Goal: Navigation & Orientation: Find specific page/section

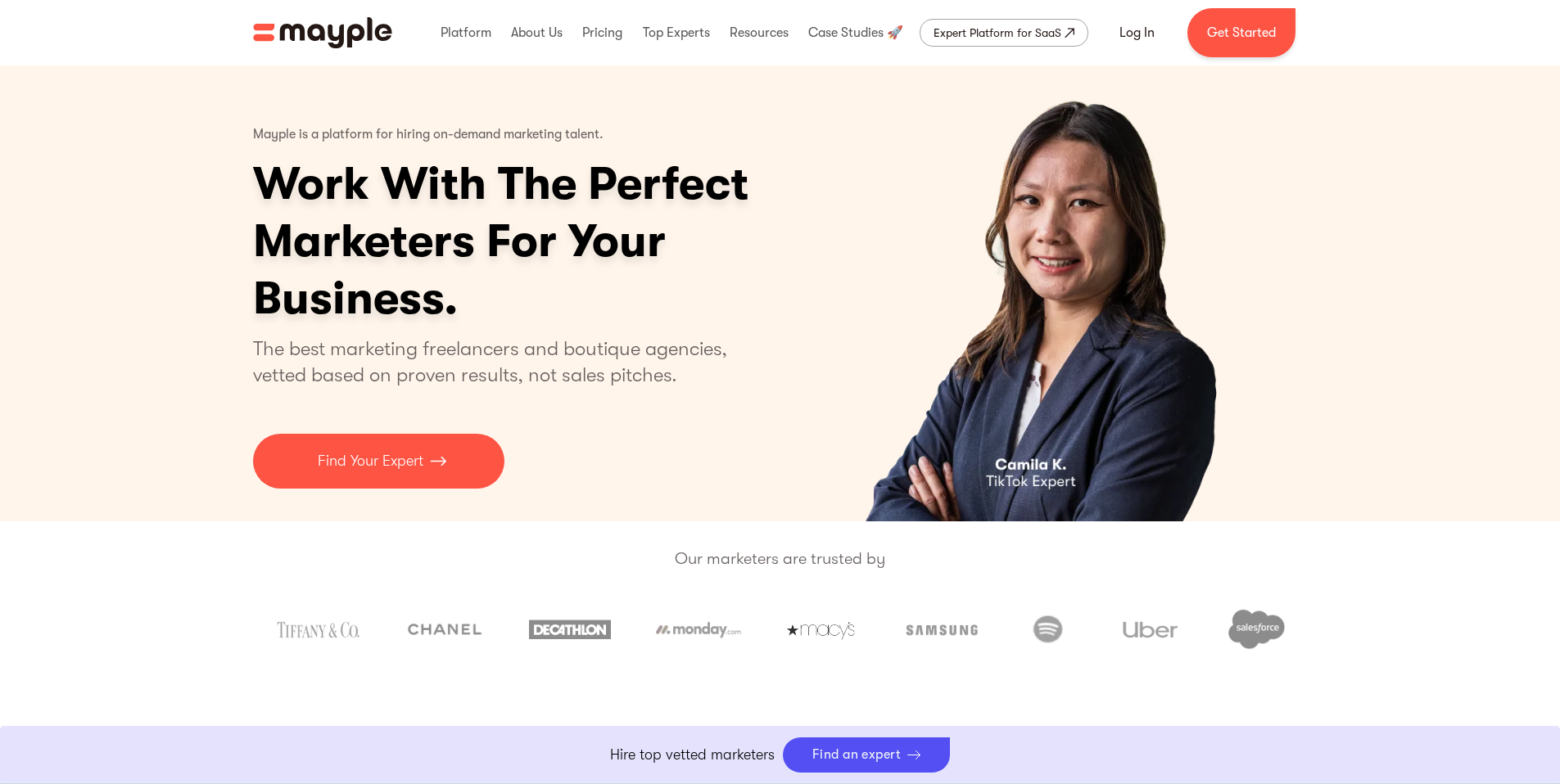
scroll to position [584, 0]
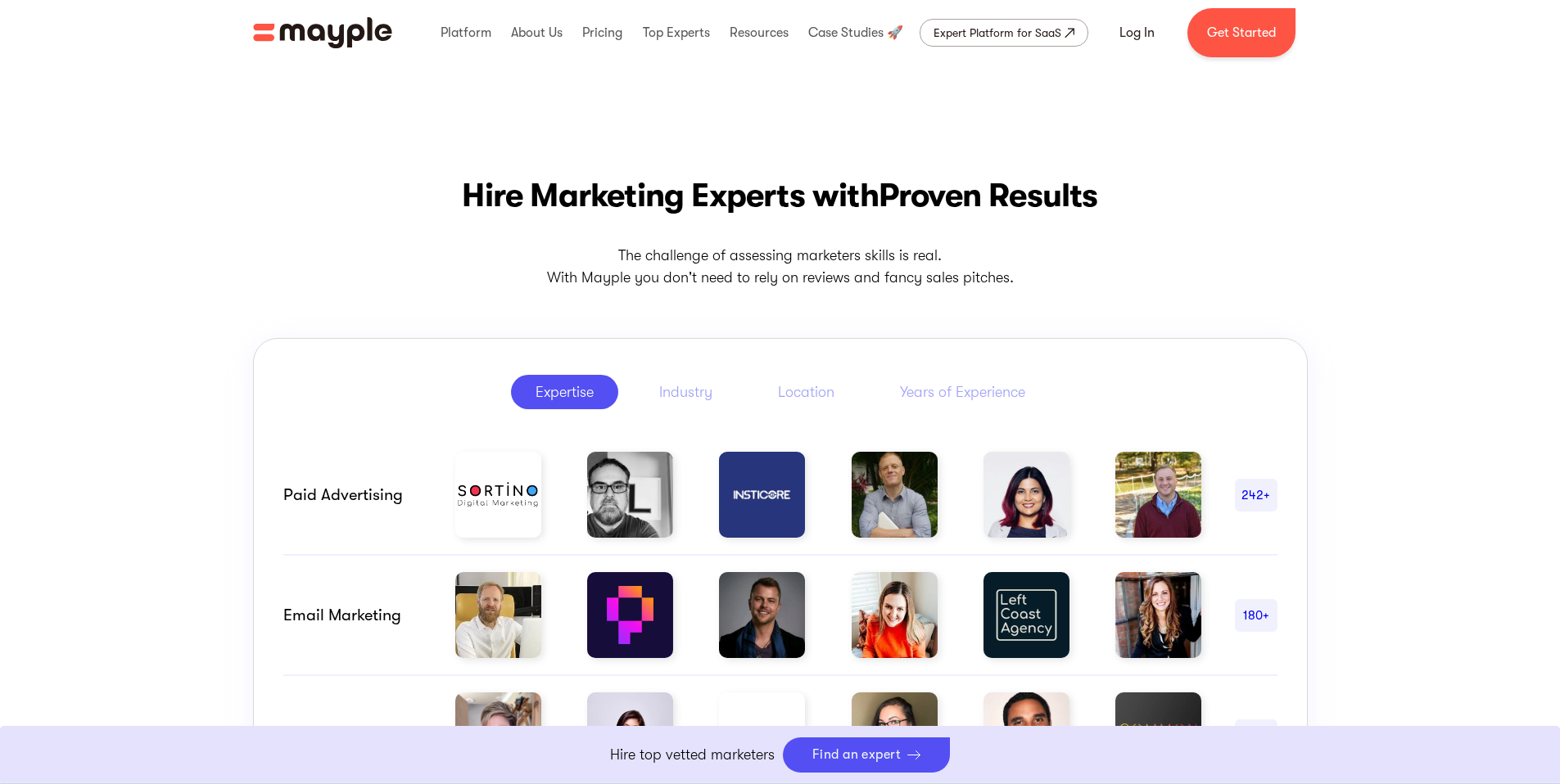
drag, startPoint x: 886, startPoint y: 262, endPoint x: 465, endPoint y: 214, distance: 423.7
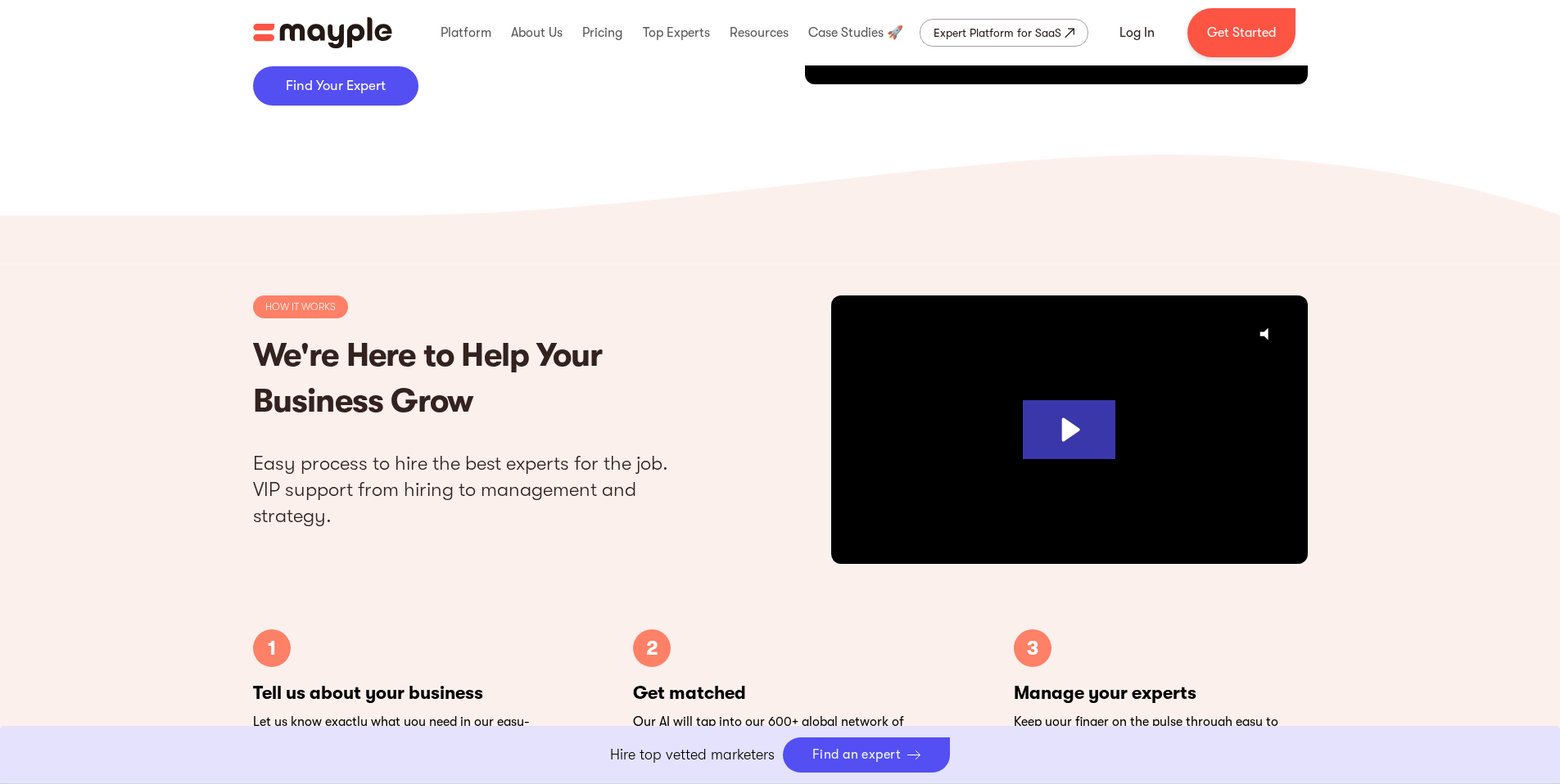
scroll to position [4594, 0]
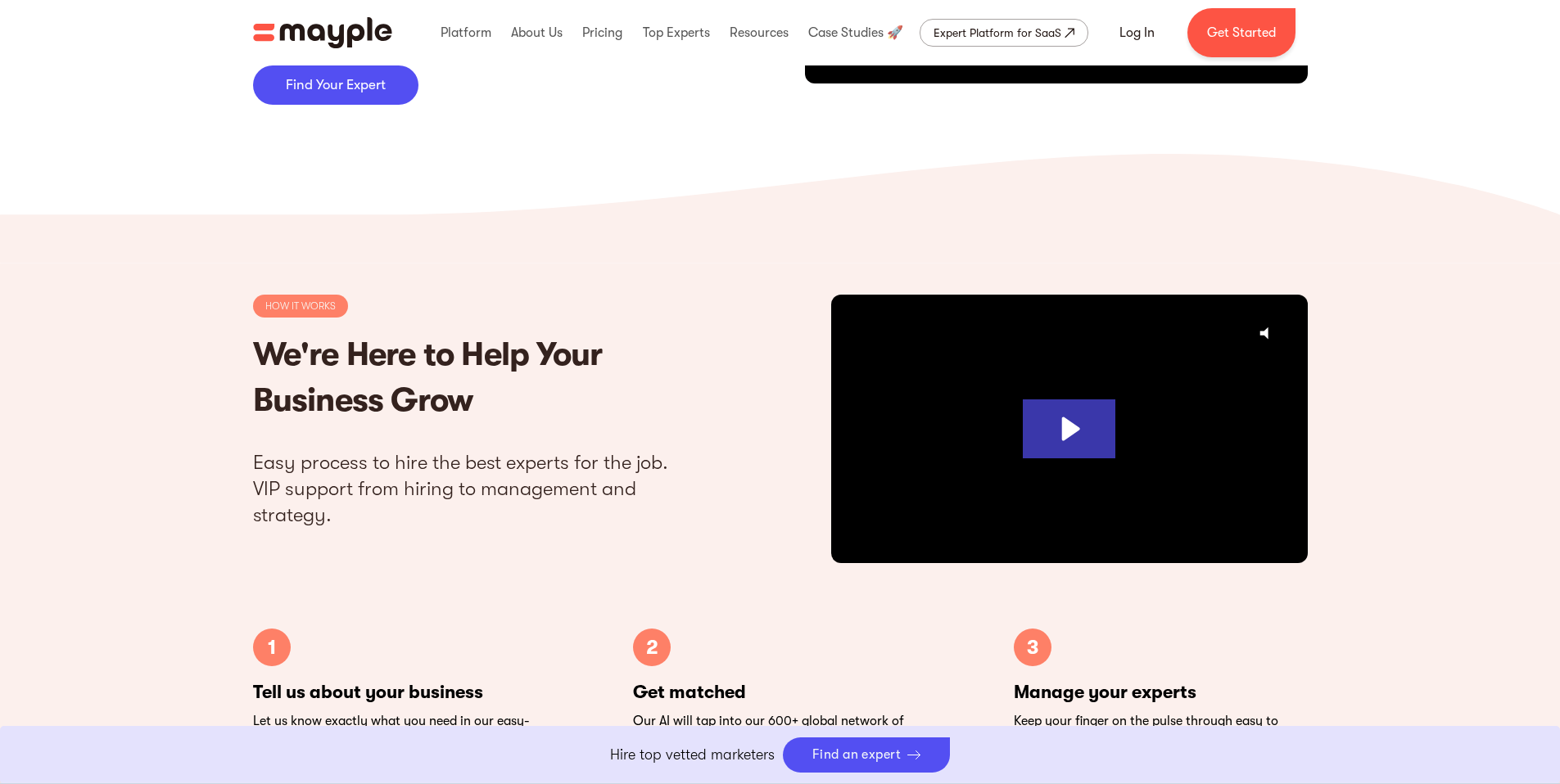
click at [777, 221] on div ".st3{fill:#fff;} .st1{fill:#fef0ed;}" at bounding box center [780, 188] width 1560 height 67
click at [863, 234] on icon at bounding box center [780, 209] width 1560 height 110
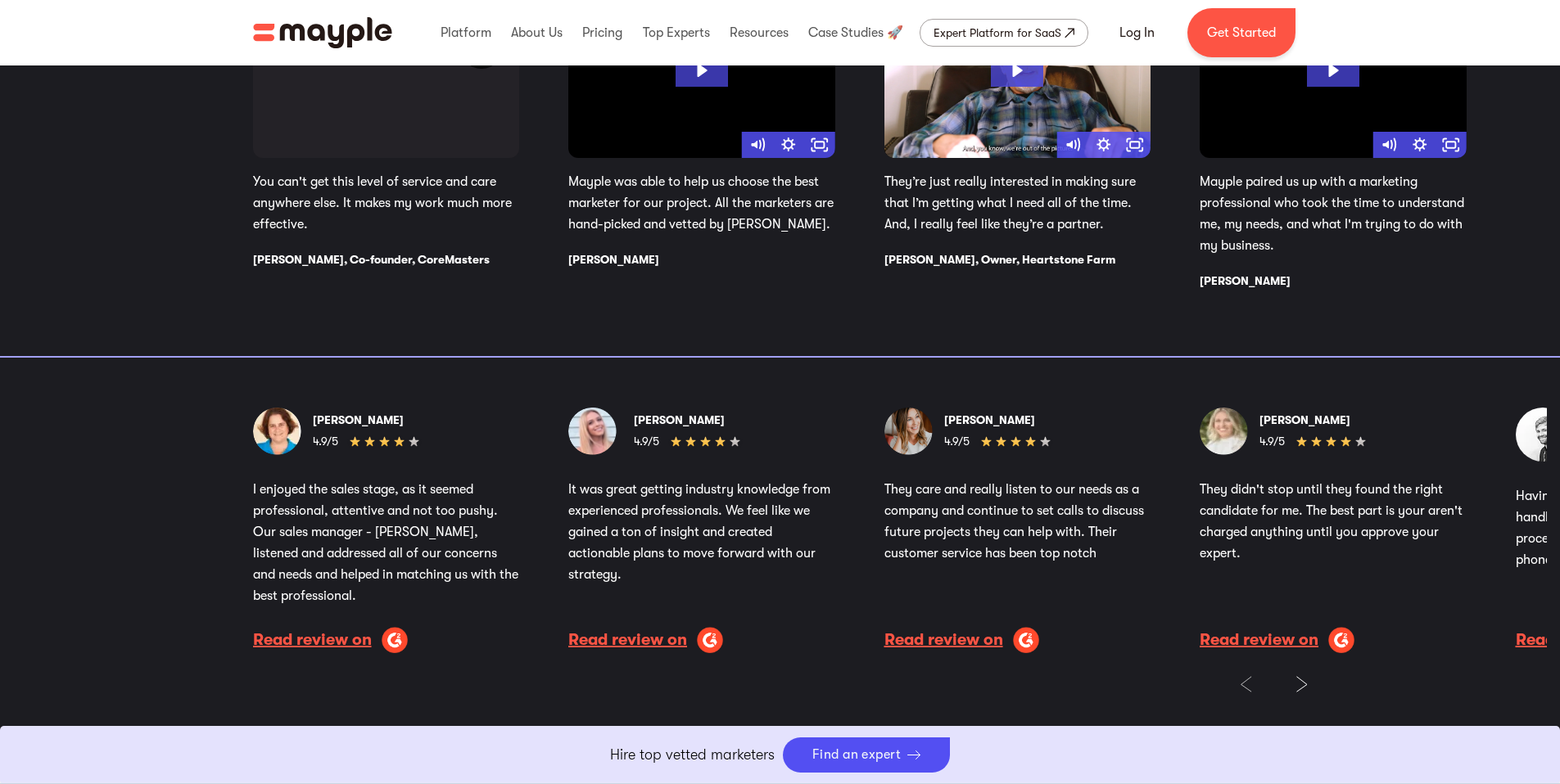
scroll to position [2220, 0]
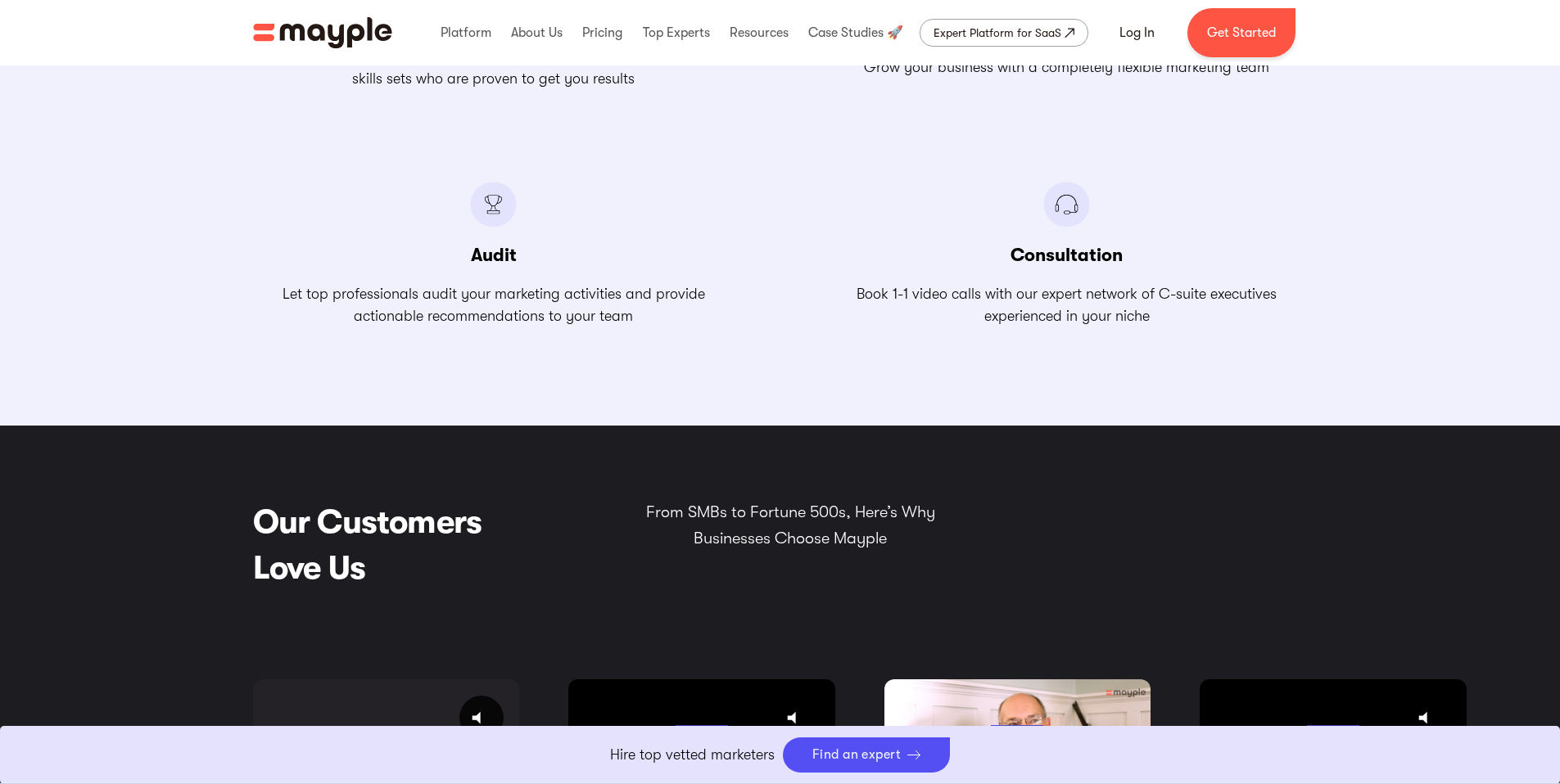
click at [241, 143] on div "All the Support You Can Get from The Best Marketing Talent Marketing Experts Fi…" at bounding box center [780, 49] width 1560 height 754
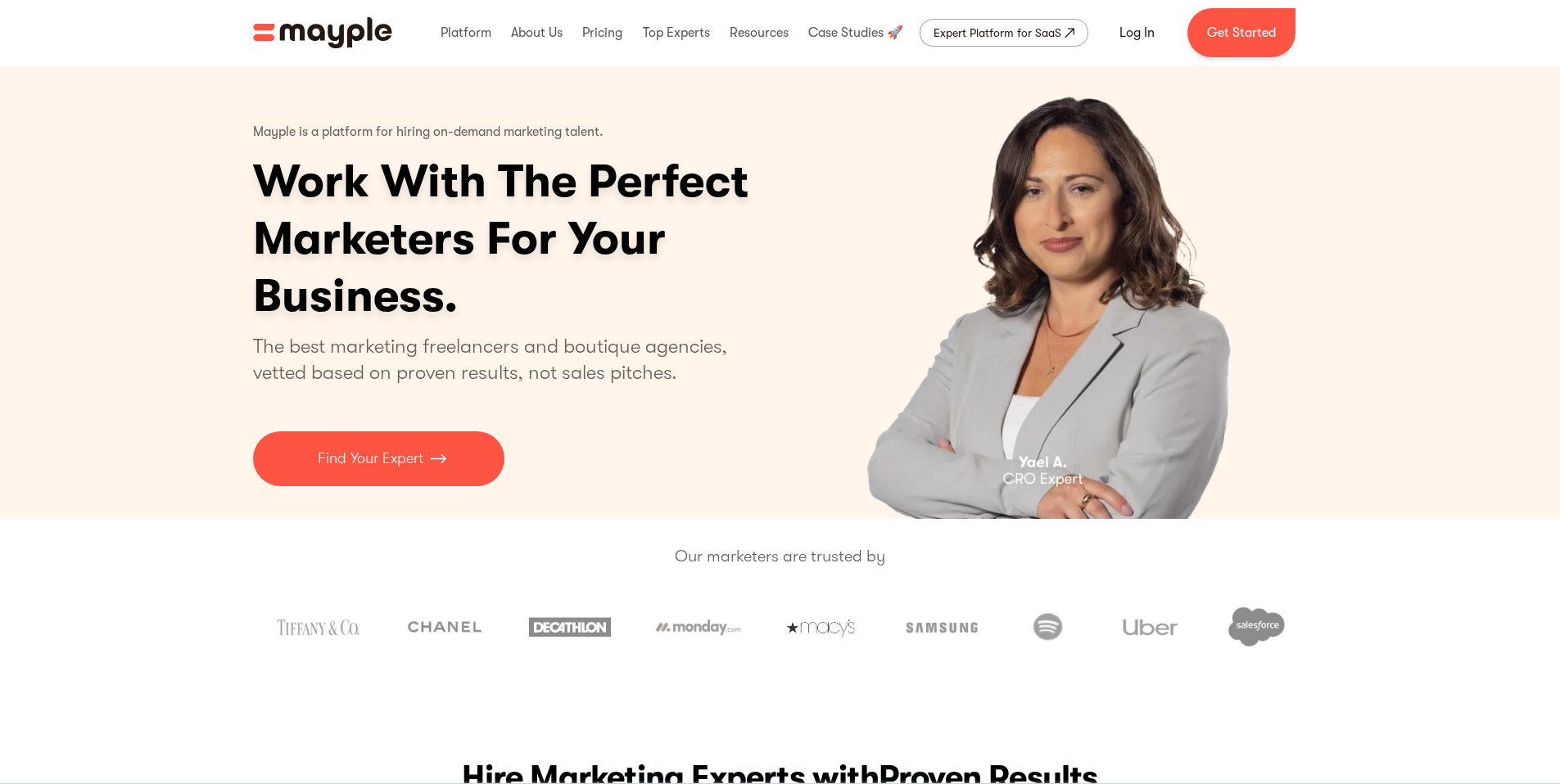
scroll to position [0, 0]
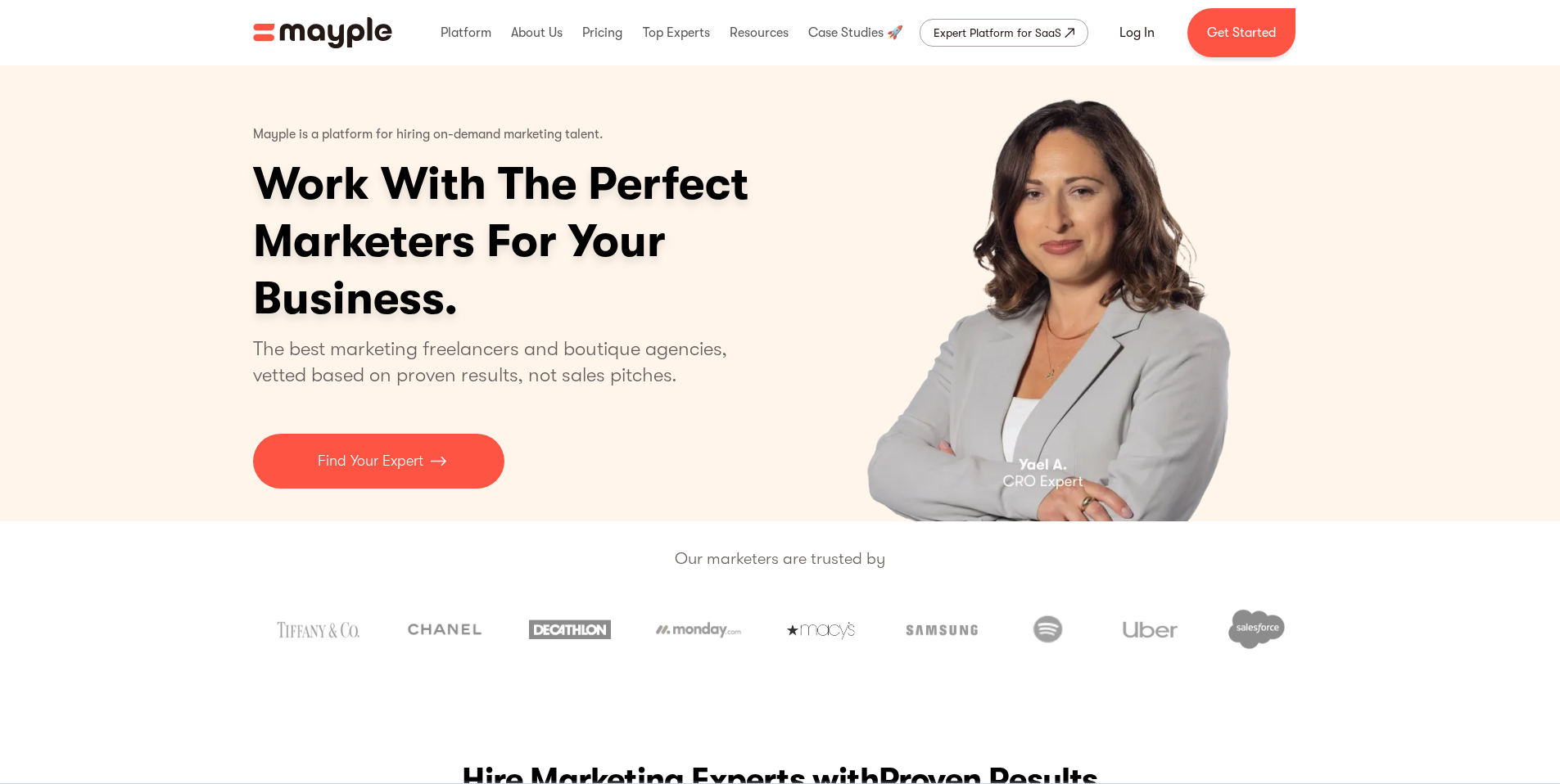
click at [453, 139] on p "Mayple is a platform for hiring on-demand marketing talent." at bounding box center [428, 135] width 350 height 41
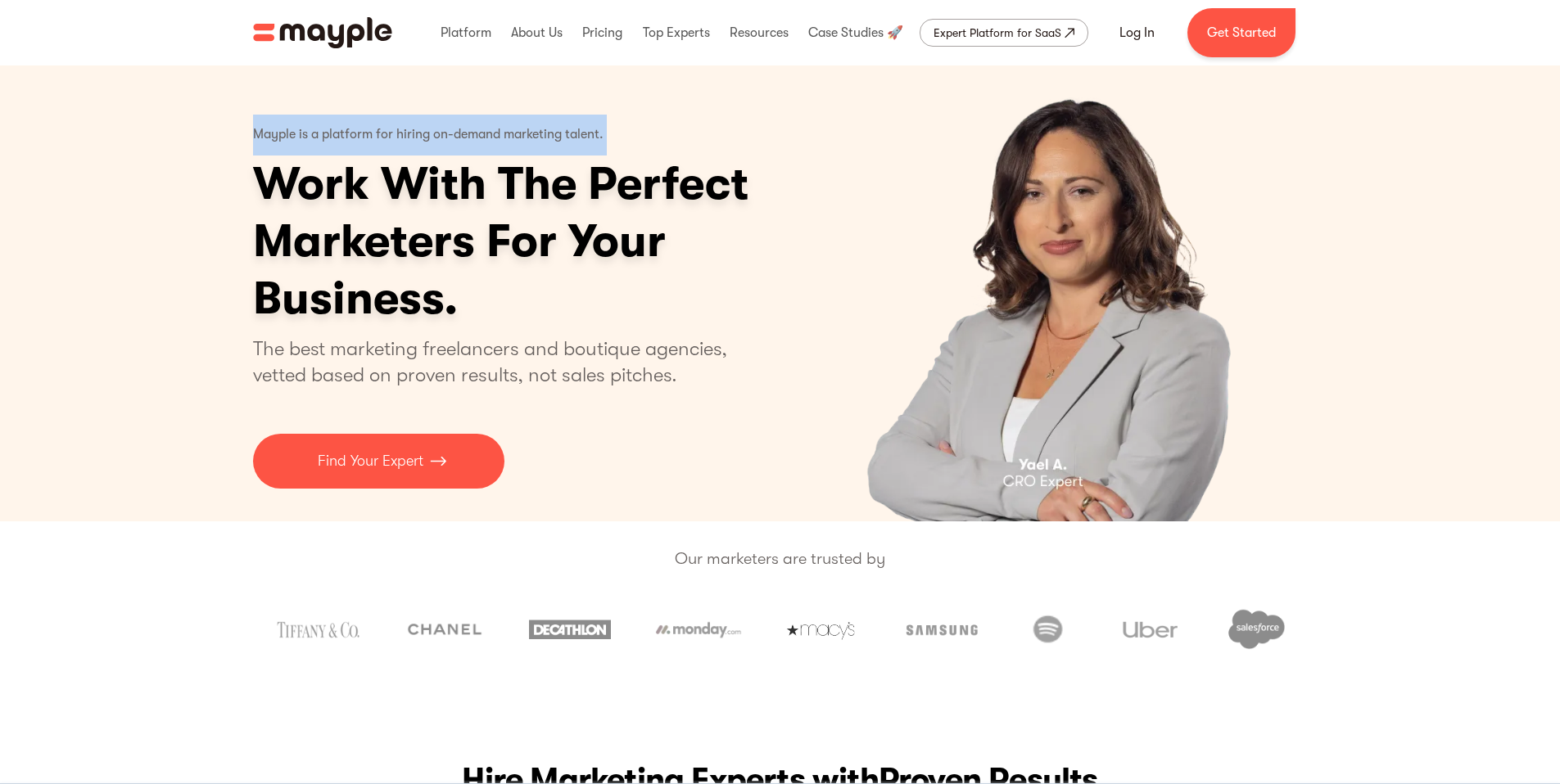
click at [453, 139] on p "Mayple is a platform for hiring on-demand marketing talent." at bounding box center [428, 135] width 350 height 41
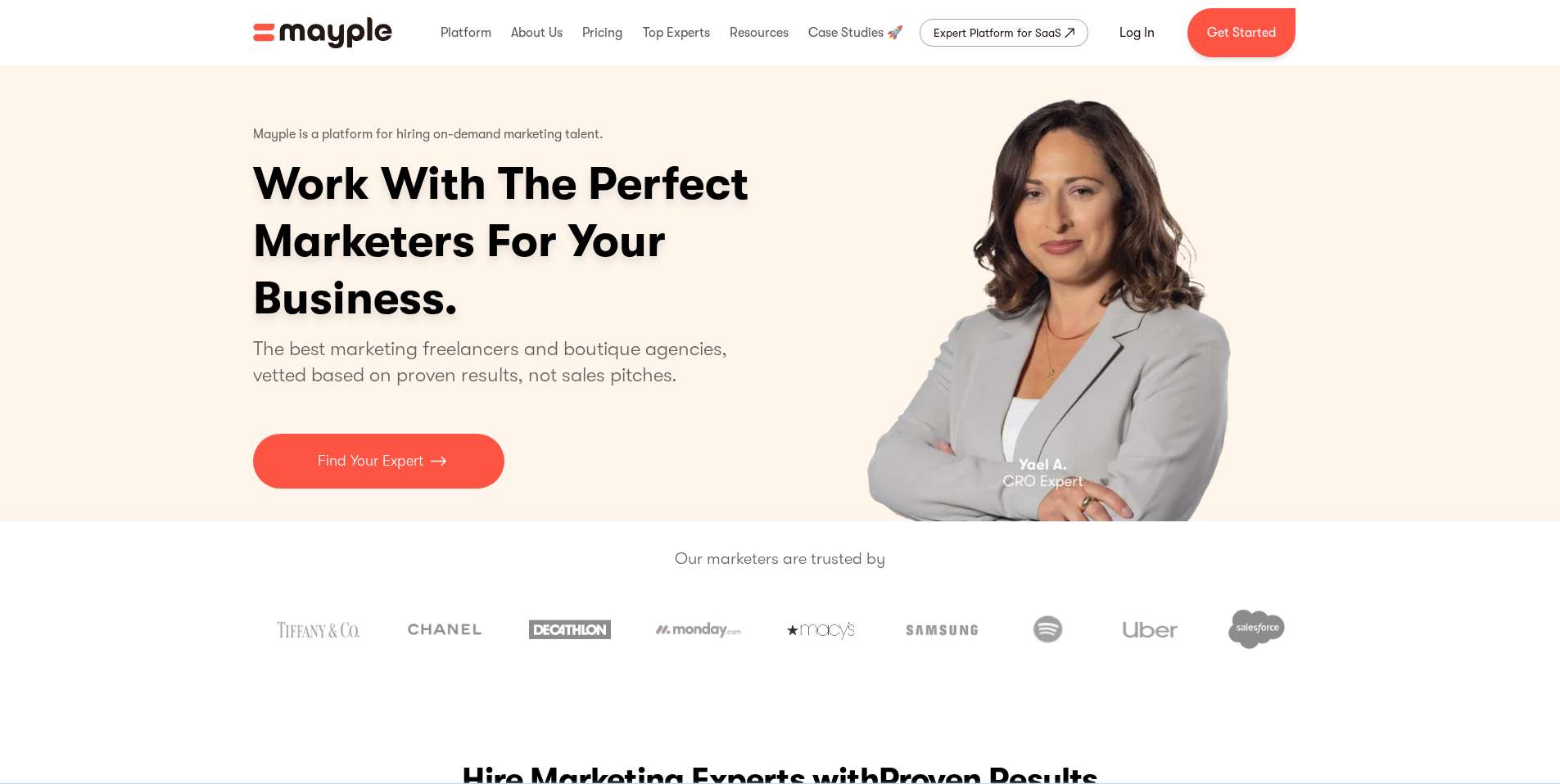
drag, startPoint x: 538, startPoint y: 256, endPoint x: 548, endPoint y: 262, distance: 11.7
click at [538, 256] on h1 "Work With The Perfect Marketers For Your Business." at bounding box center [564, 241] width 622 height 172
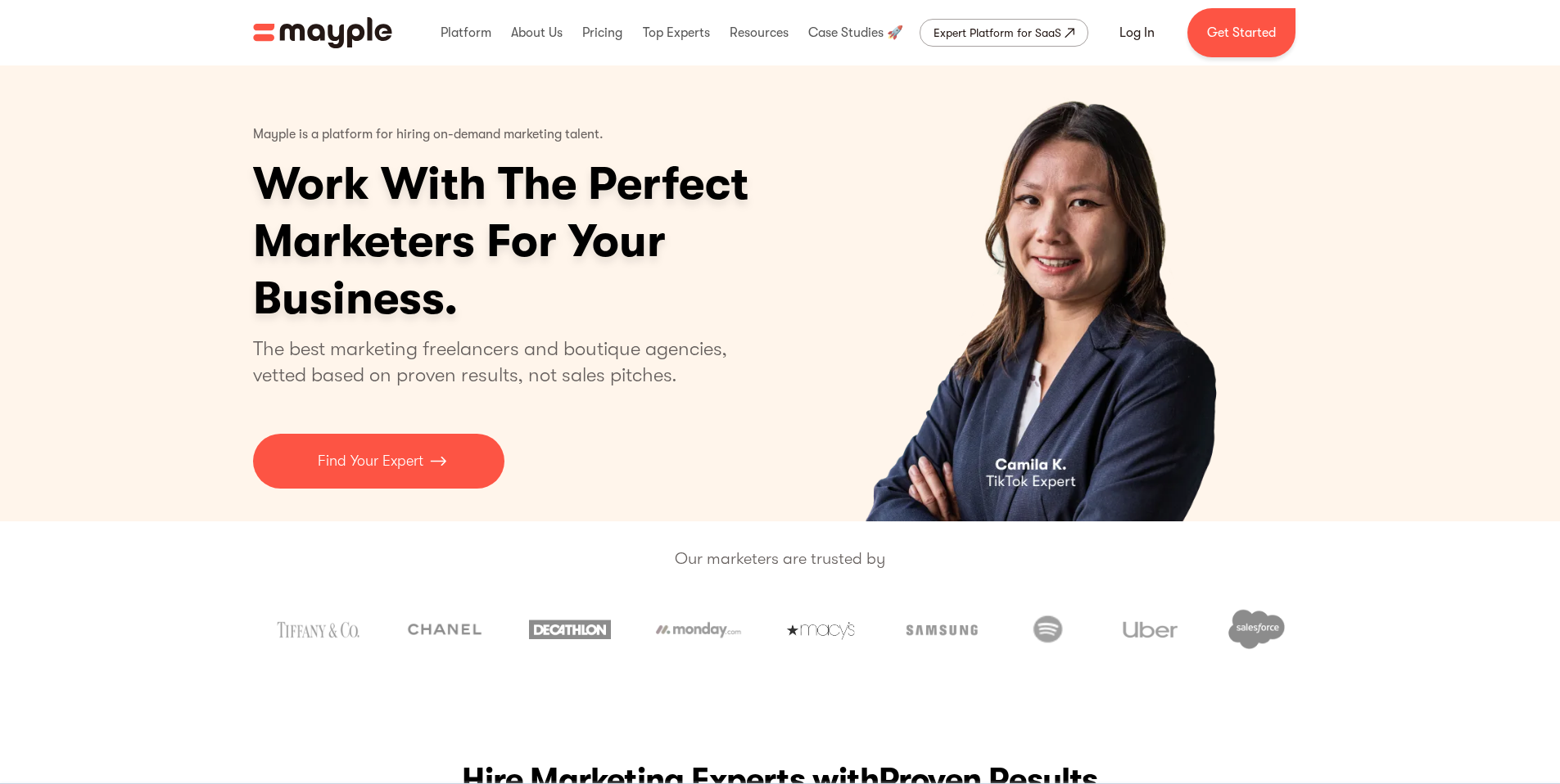
scroll to position [24, 0]
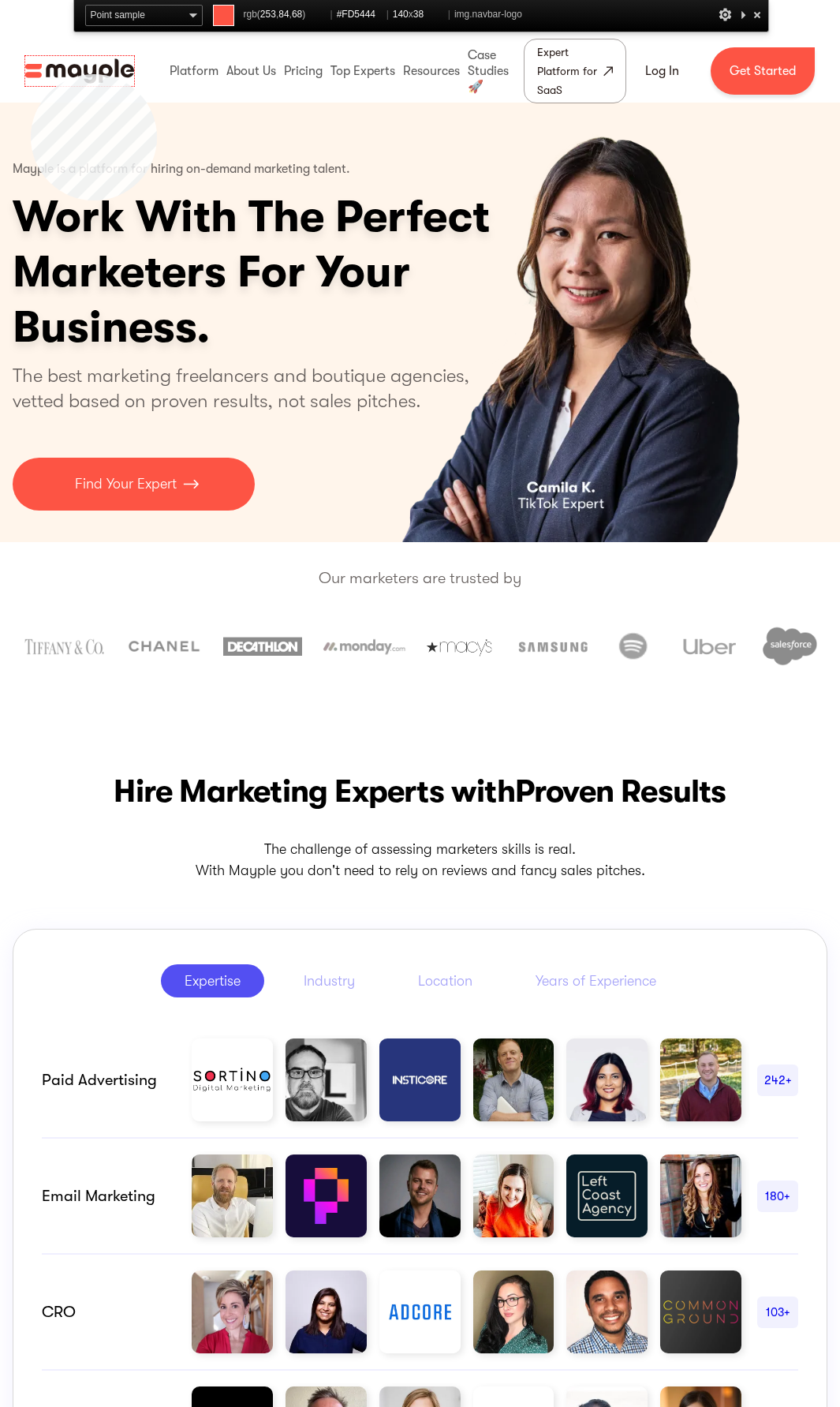
click at [31, 74] on img "home" at bounding box center [79, 71] width 109 height 30
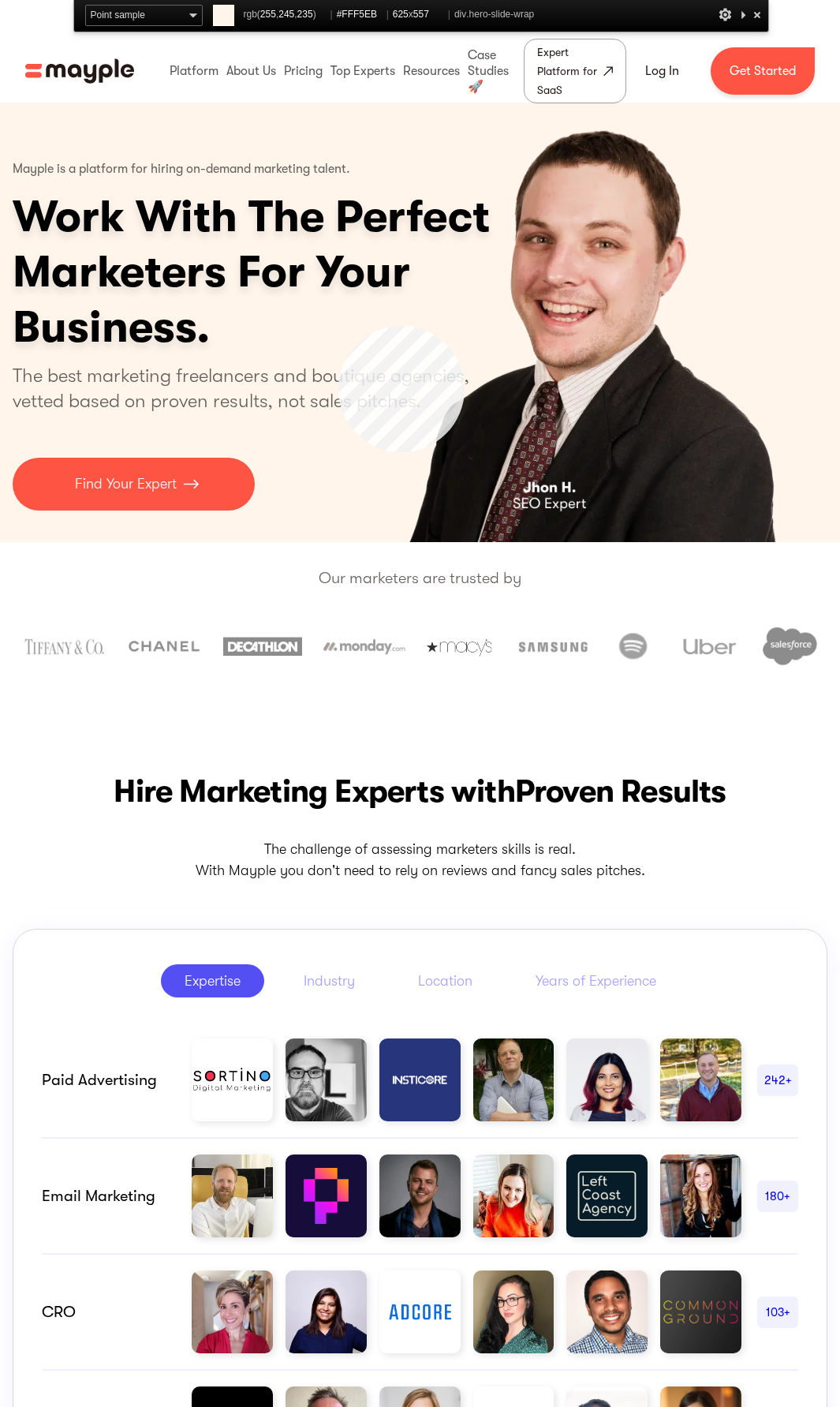
click at [338, 326] on div "4 of 4" at bounding box center [582, 322] width 493 height 439
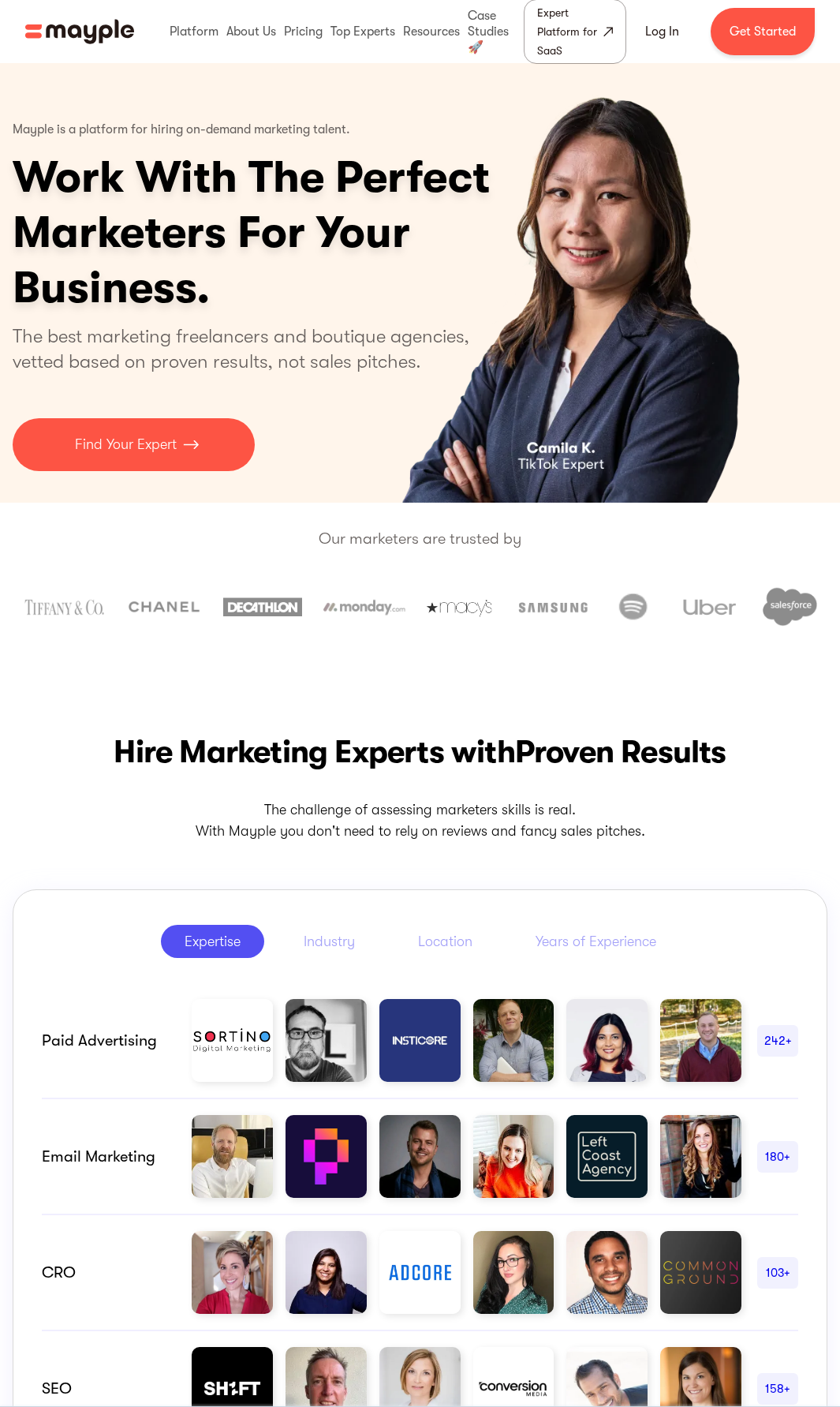
click at [768, 180] on div "2 of 4" at bounding box center [582, 282] width 493 height 439
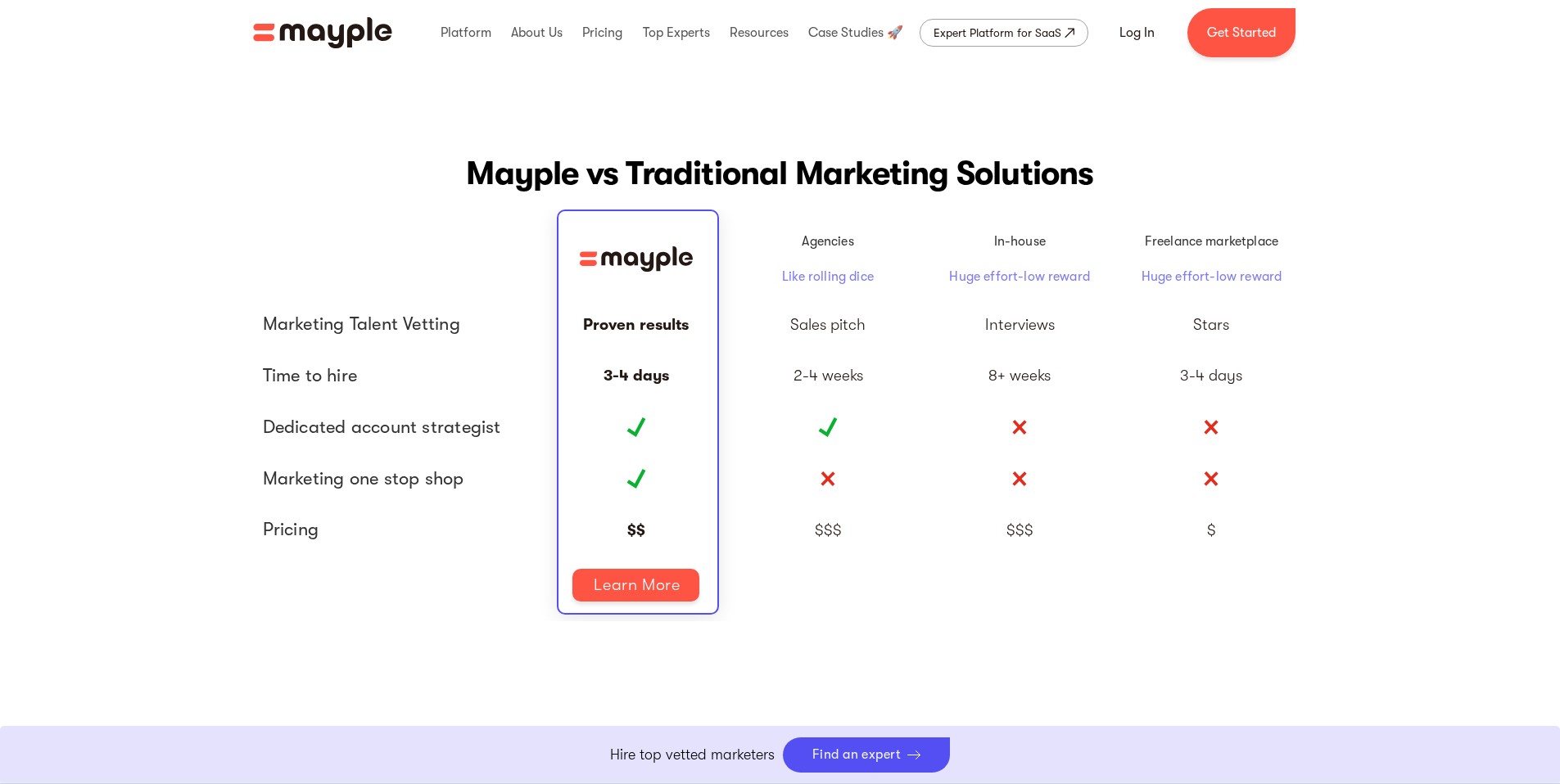
scroll to position [3607, 0]
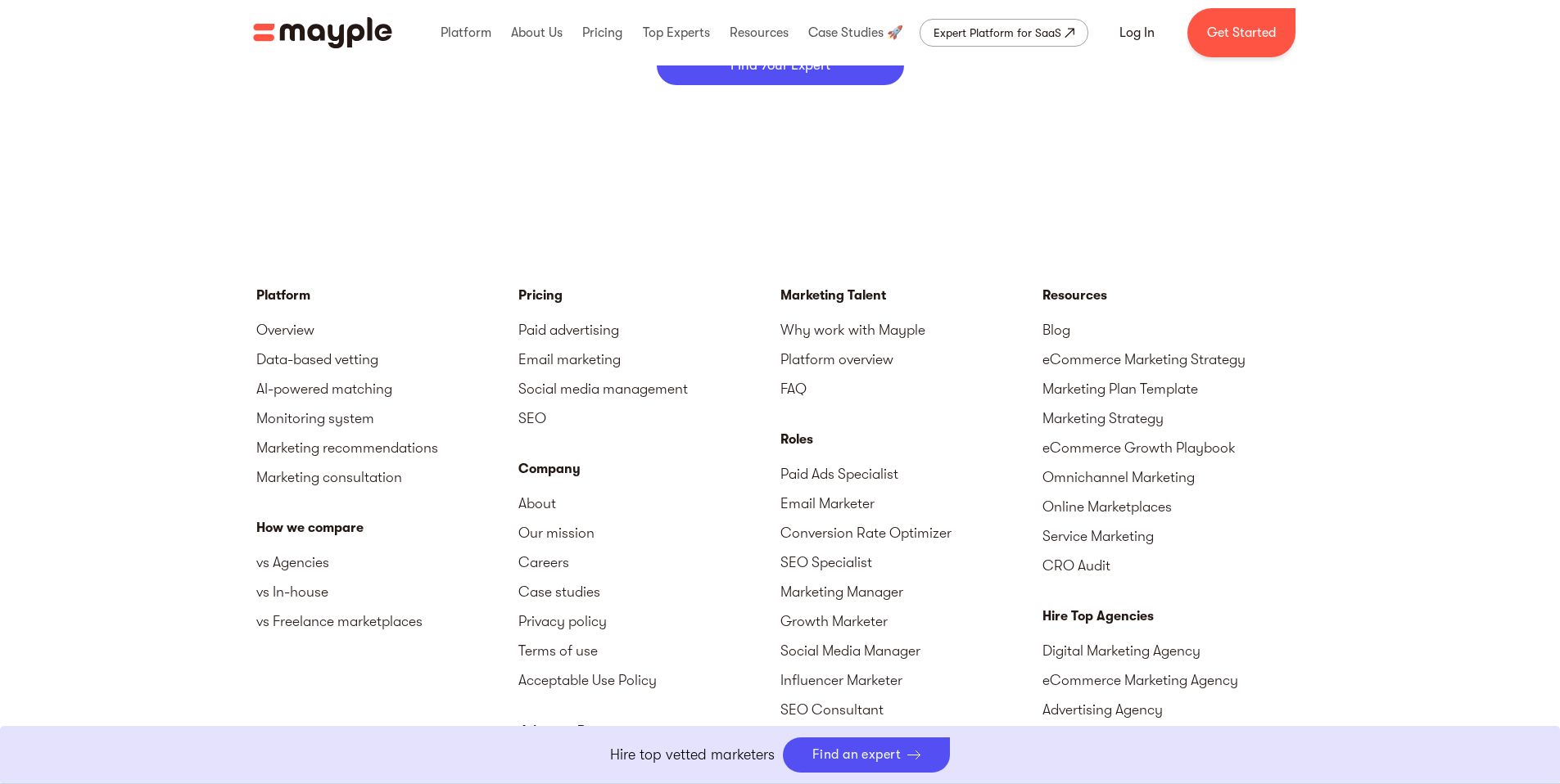
scroll to position [7391, 0]
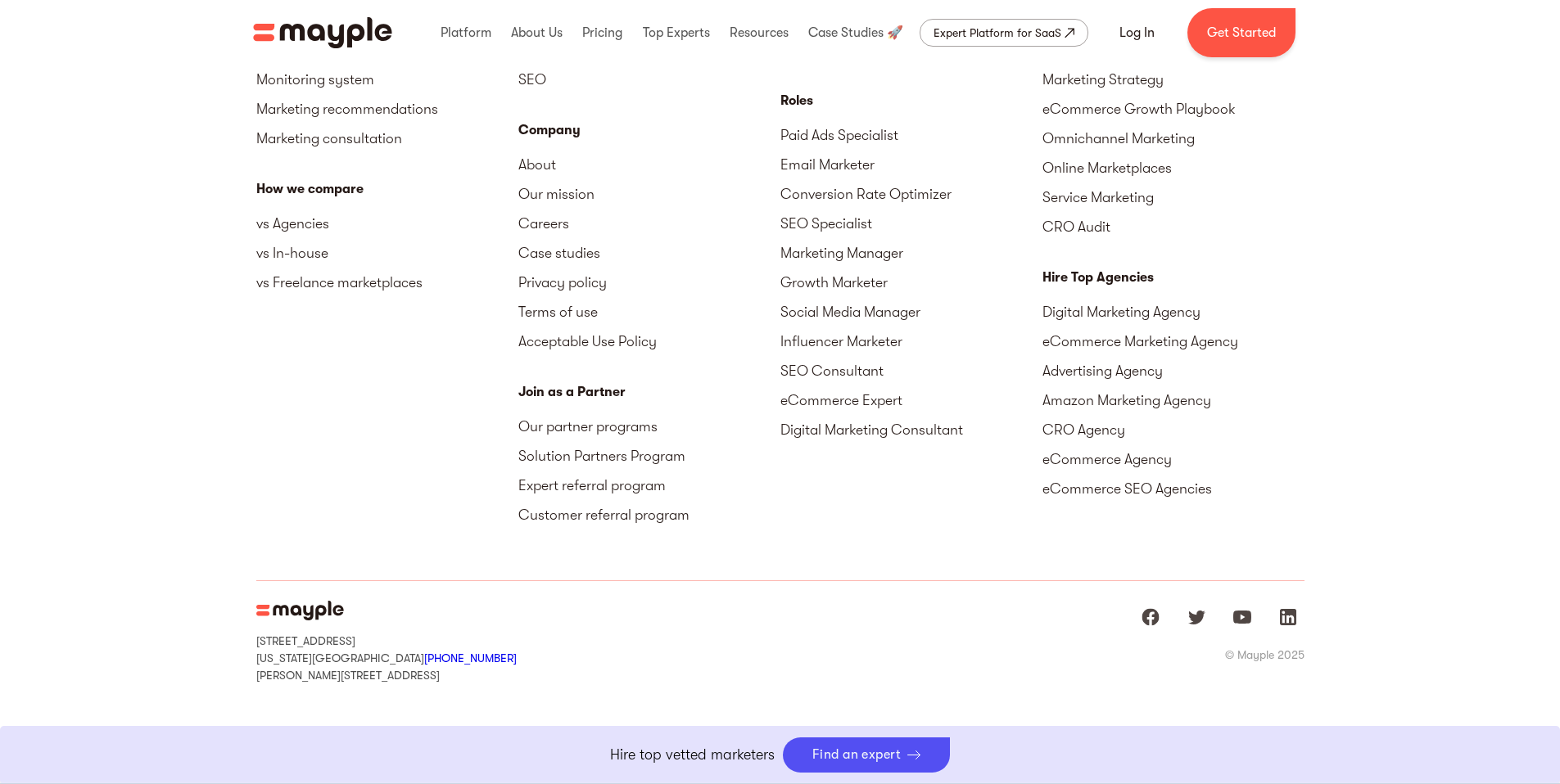
drag, startPoint x: 381, startPoint y: 678, endPoint x: 409, endPoint y: 684, distance: 28.6
click at [400, 683] on div "[STREET_ADDRESS][US_STATE] +1 929-335-[STREET_ADDRESS][PERSON_NAME] © Mayple 20…" at bounding box center [780, 642] width 1049 height 121
click at [450, 686] on div "[STREET_ADDRESS][US_STATE] +1 929-335-[STREET_ADDRESS][PERSON_NAME] © Mayple 20…" at bounding box center [780, 642] width 1049 height 121
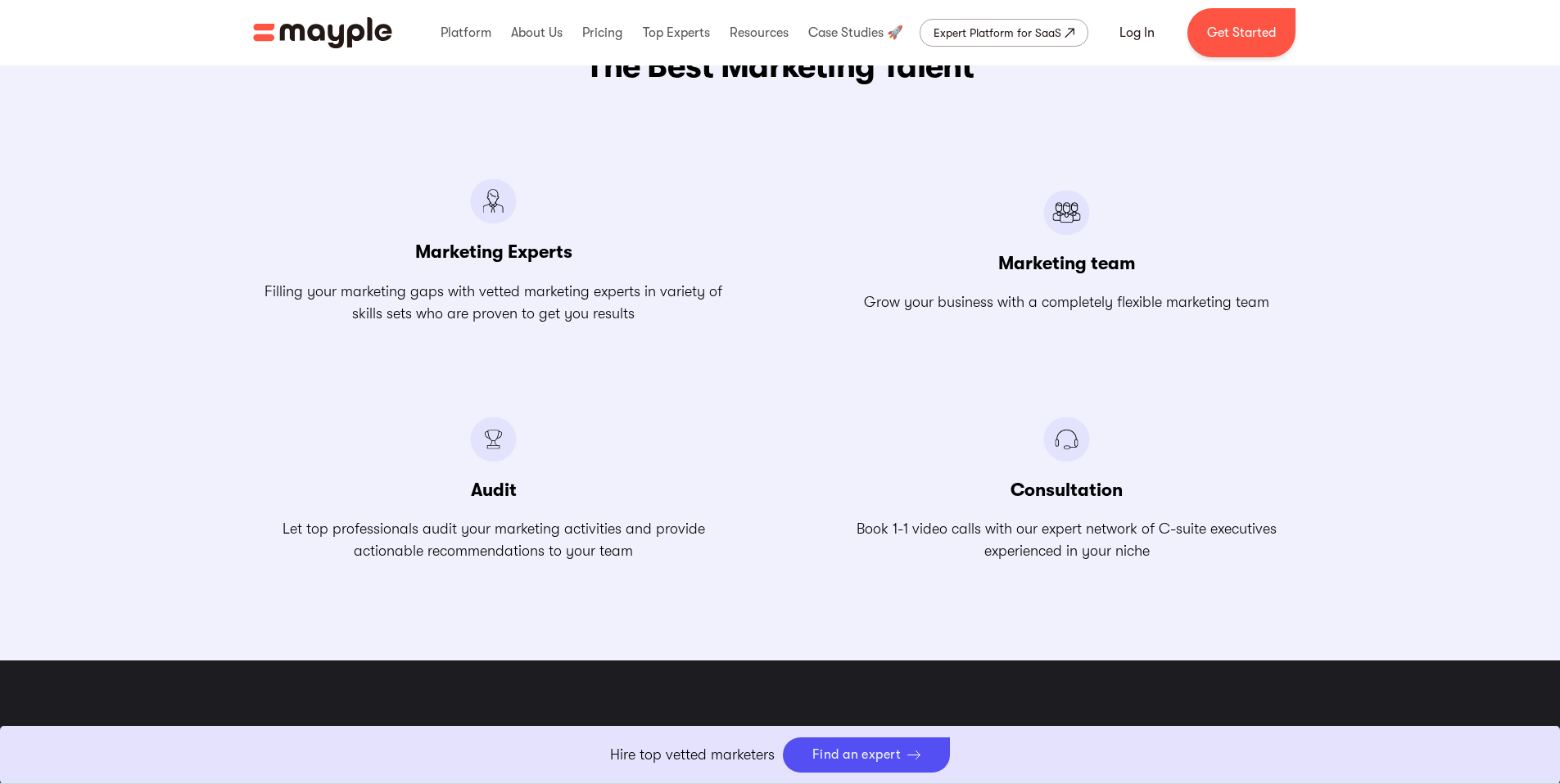
scroll to position [0, 0]
